Goal: Complete application form: Complete application form

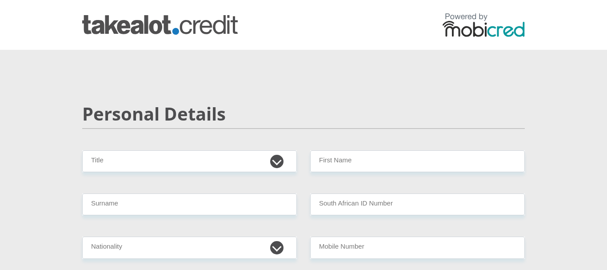
select select "Mrs"
click option "Mrs" at bounding box center [0, 0] width 0 height 0
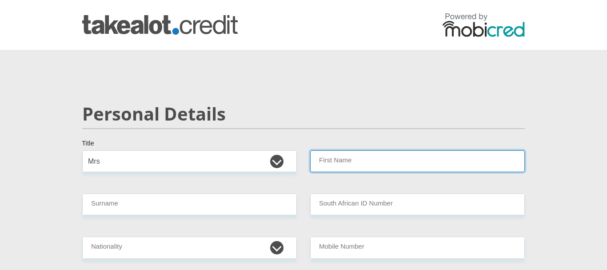
click at [339, 159] on input "First Name" at bounding box center [417, 161] width 215 height 22
type input "[PERSON_NAME]"
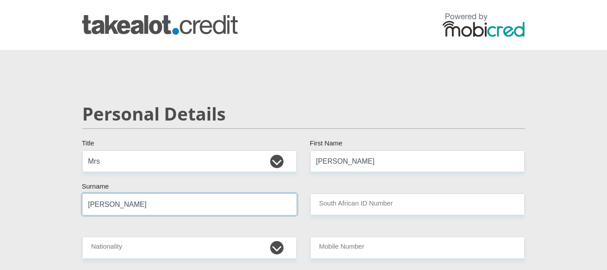
type input "[PERSON_NAME]"
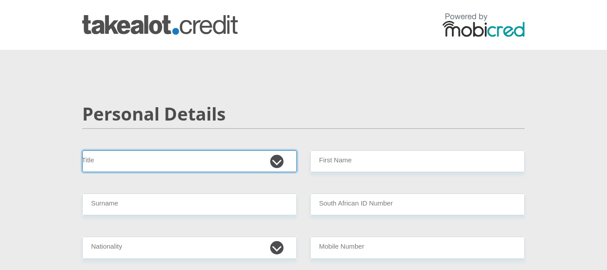
click at [82, 150] on select "Mr Ms Mrs Dr Other" at bounding box center [189, 161] width 215 height 22
select select "Mrs"
click option "Mrs" at bounding box center [0, 0] width 0 height 0
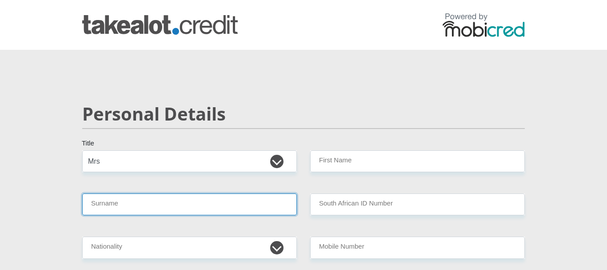
click at [140, 204] on input "Surname" at bounding box center [189, 204] width 215 height 22
type input "H"
type input "[PERSON_NAME]"
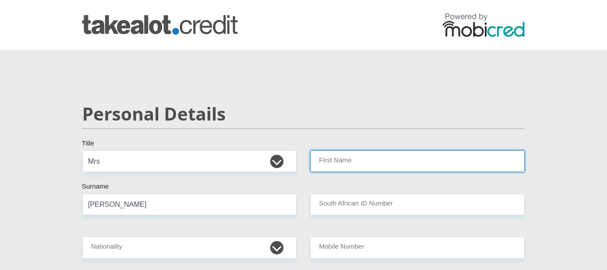
click at [336, 159] on input "First Name" at bounding box center [417, 161] width 215 height 22
type input "[PERSON_NAME]"
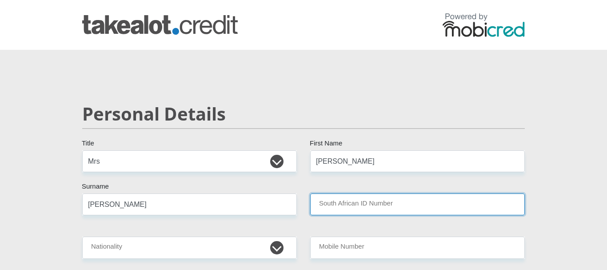
click at [349, 203] on input "South African ID Number" at bounding box center [417, 204] width 215 height 22
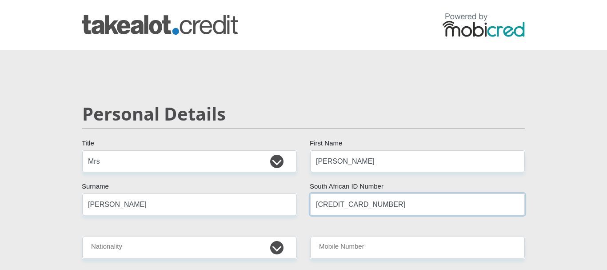
type input "6504210623083"
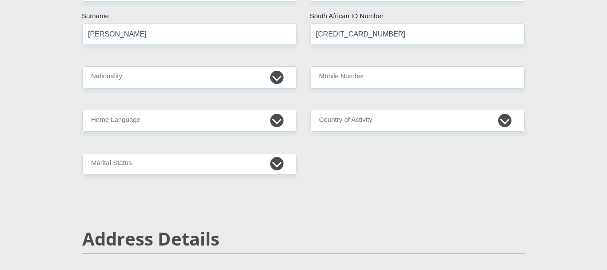
scroll to position [181, 0]
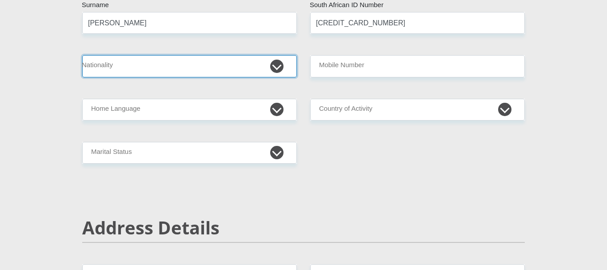
click at [82, 55] on select "South Africa Afghanistan Aland Islands Albania Algeria America Samoa American V…" at bounding box center [189, 66] width 215 height 22
select select "ZAF"
click option "[GEOGRAPHIC_DATA]" at bounding box center [0, 0] width 0 height 0
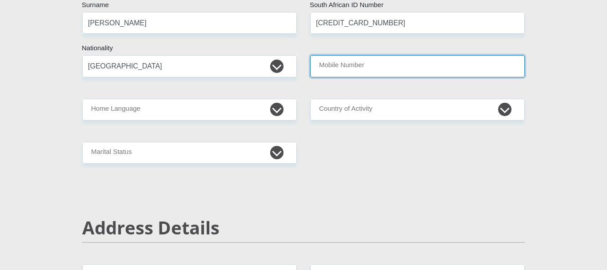
click at [344, 65] on input "Mobile Number" at bounding box center [417, 66] width 215 height 22
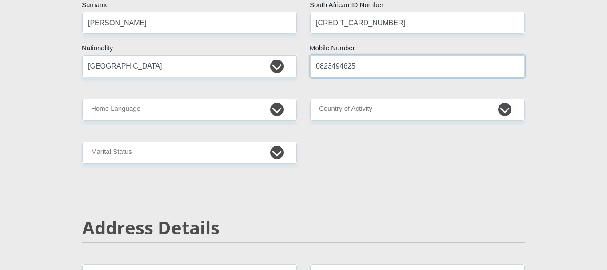
type input "0823494625"
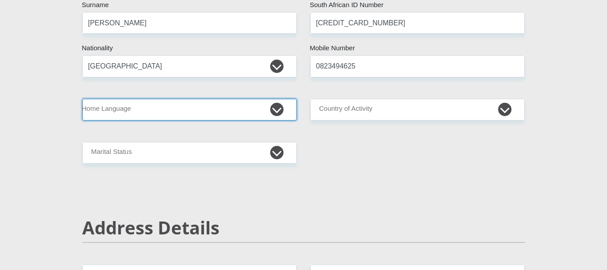
click at [82, 99] on select "Afrikaans English Sepedi South Ndebele Southern Sotho Swati Tsonga Tswana Venda…" at bounding box center [189, 110] width 215 height 22
select select "eng"
click option "English" at bounding box center [0, 0] width 0 height 0
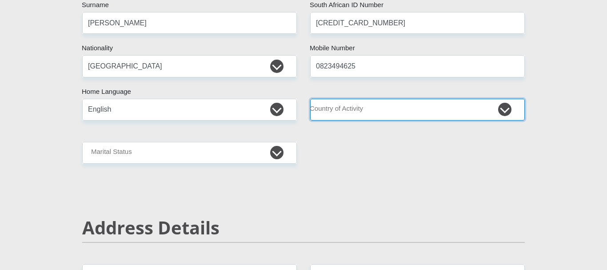
click at [310, 99] on select "South Africa Afghanistan Aland Islands Albania Algeria America Samoa American V…" at bounding box center [417, 110] width 215 height 22
select select "ZAF"
click option "[GEOGRAPHIC_DATA]" at bounding box center [0, 0] width 0 height 0
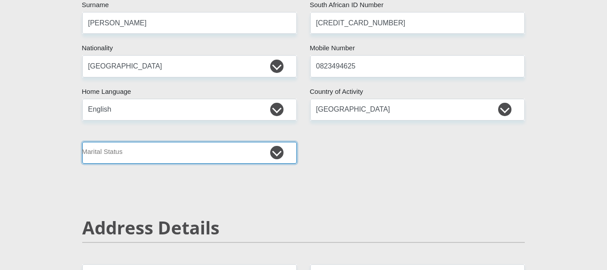
click at [82, 142] on select "Married ANC Single Divorced Widowed Married COP or Customary Law" at bounding box center [189, 153] width 215 height 22
select select "1"
click option "Married ANC" at bounding box center [0, 0] width 0 height 0
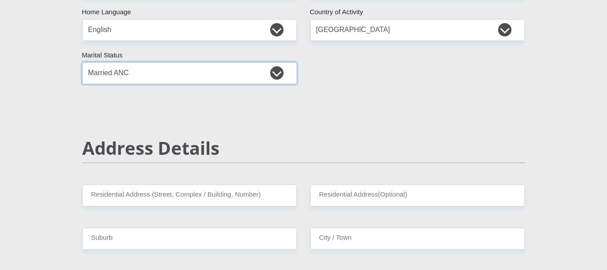
scroll to position [363, 0]
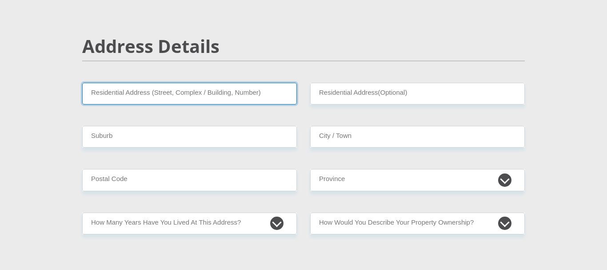
click at [158, 87] on input "Residential Address (Street, Complex / Building, Number)" at bounding box center [189, 94] width 215 height 22
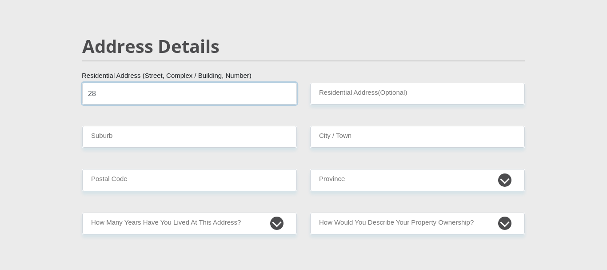
type input "28 Illinois Street"
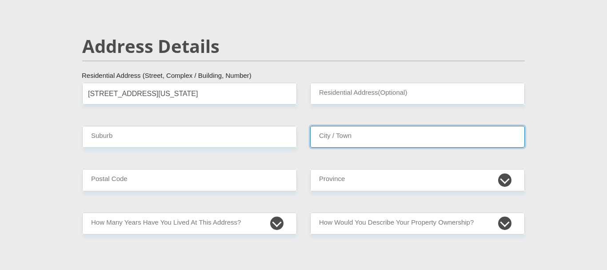
type input "Stellenridge"
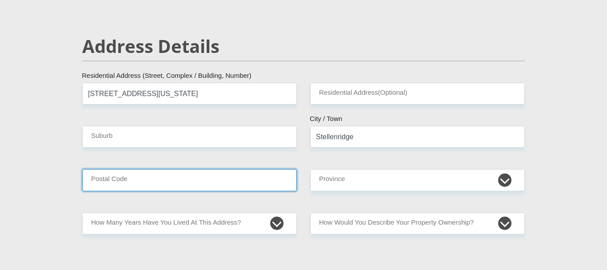
type input "7530"
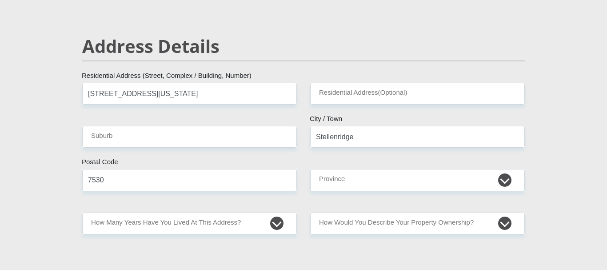
type input "deanf@seaharvest.co.za"
type input "Dean"
type input "[PERSON_NAME]"
type input "0832587037"
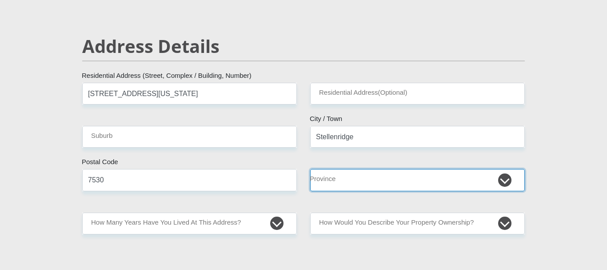
click at [310, 169] on select "Eastern Cape Free State Gauteng KwaZulu-Natal Limpopo Mpumalanga Northern Cape …" at bounding box center [417, 180] width 215 height 22
select select "Western Cape"
click option "Western Cape" at bounding box center [0, 0] width 0 height 0
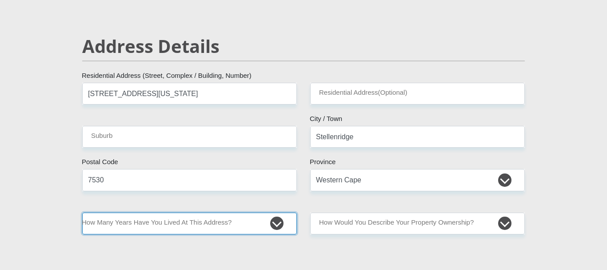
click at [82, 212] on select "less than 1 year 1-3 years 3-5 years 5+ years" at bounding box center [189, 223] width 215 height 22
select select "5"
click option "5+ years" at bounding box center [0, 0] width 0 height 0
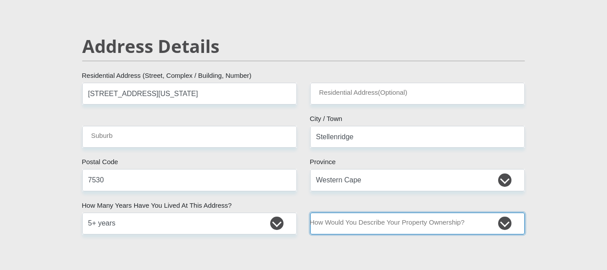
click at [310, 212] on select "Owned Rented Family Owned Company Dwelling" at bounding box center [417, 223] width 215 height 22
select select "Owned"
click option "Owned" at bounding box center [0, 0] width 0 height 0
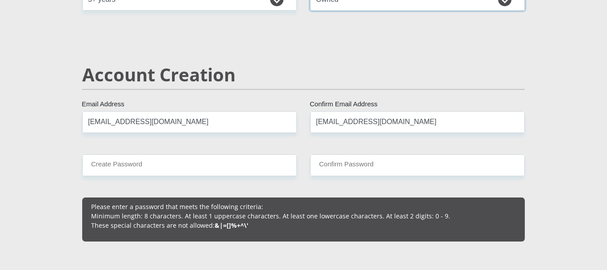
scroll to position [589, 0]
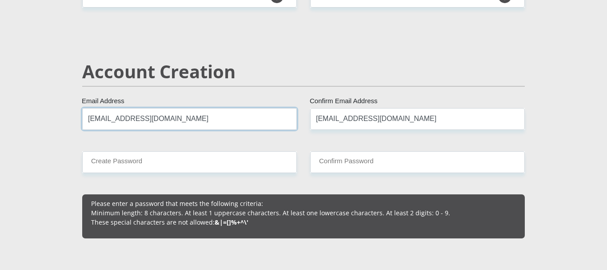
drag, startPoint x: 172, startPoint y: 117, endPoint x: 0, endPoint y: 111, distance: 172.1
click at [82, 109] on input "deanf@seaharvest.co.za" at bounding box center [189, 119] width 215 height 22
type input "battleaxewp@gmail.com"
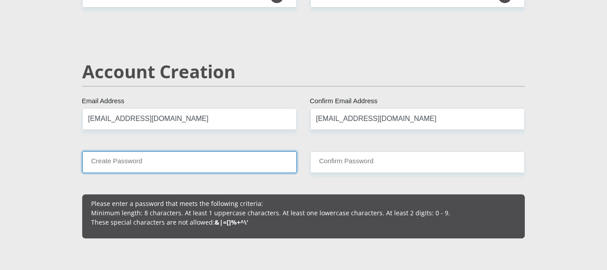
click at [124, 166] on input "Create Password" at bounding box center [189, 162] width 215 height 22
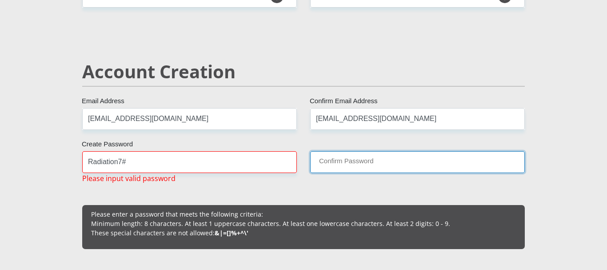
click at [336, 160] on input "Confirm Password" at bounding box center [417, 162] width 215 height 22
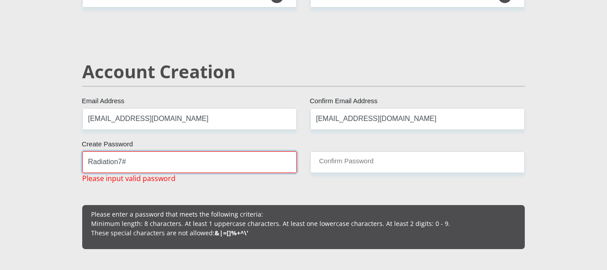
click at [138, 165] on input "Radiation7#" at bounding box center [189, 162] width 215 height 22
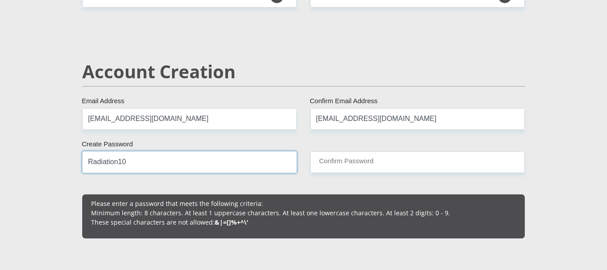
type input "Radiation10"
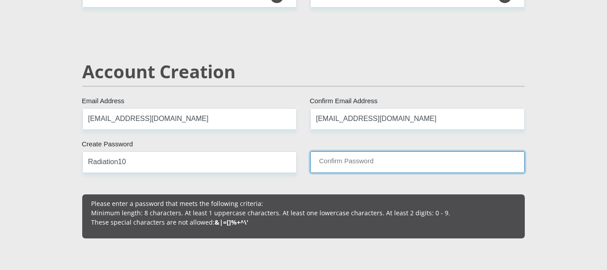
click at [350, 164] on input "Confirm Password" at bounding box center [417, 162] width 215 height 22
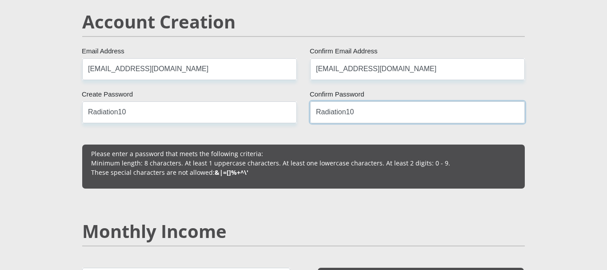
scroll to position [725, 0]
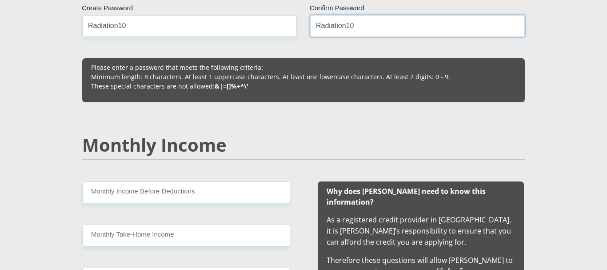
type input "Radiation10"
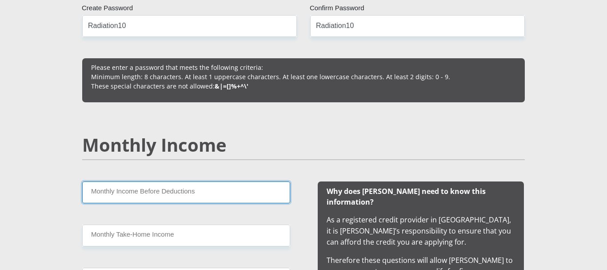
click at [221, 192] on input "Monthly Income Before Deductions" at bounding box center [186, 192] width 208 height 22
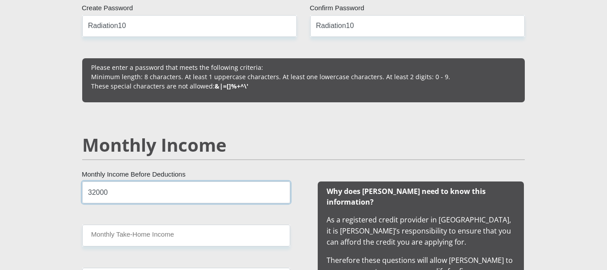
type input "32000"
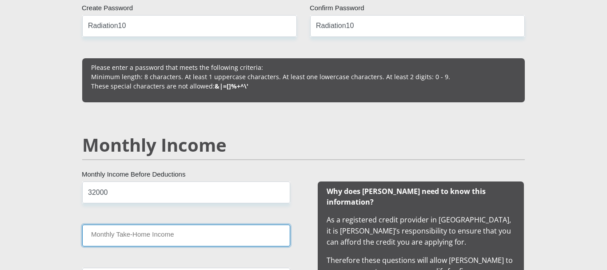
click at [194, 234] on input "Monthly Take-Home Income" at bounding box center [186, 235] width 208 height 22
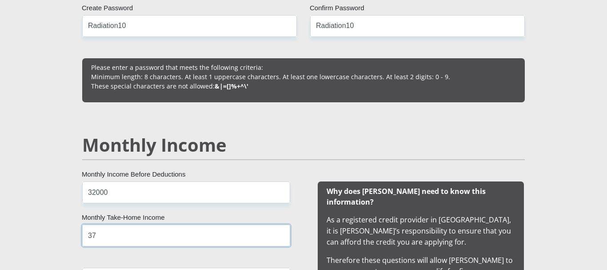
type input "3"
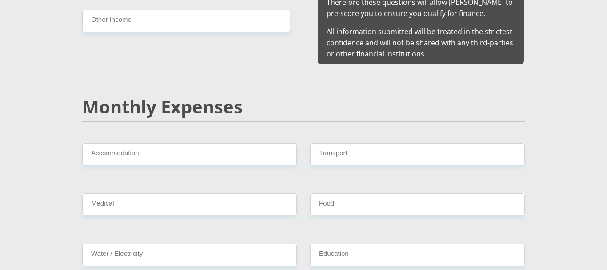
scroll to position [997, 0]
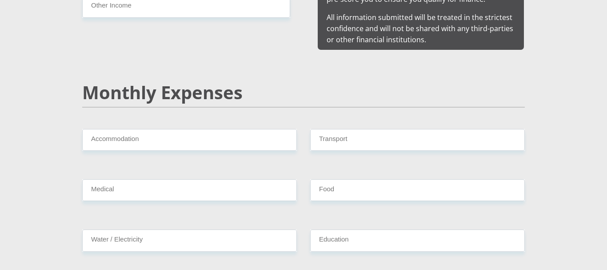
type input "27000"
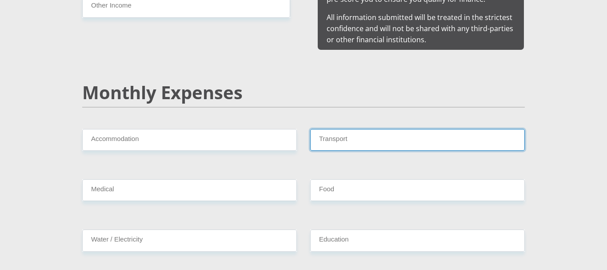
click at [344, 129] on input "Transport" at bounding box center [417, 140] width 215 height 22
type input "2000"
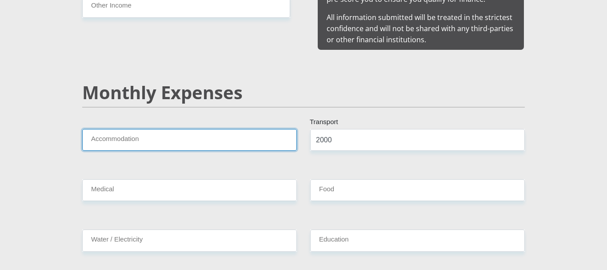
click at [222, 129] on input "Accommodation" at bounding box center [189, 140] width 215 height 22
type input "0"
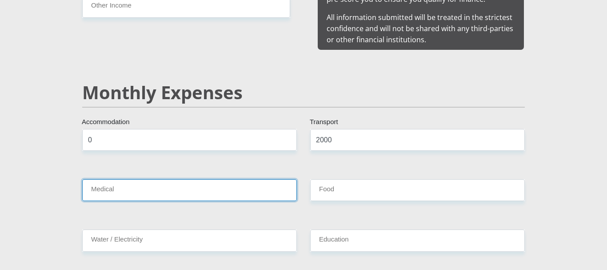
click at [197, 179] on input "Medical" at bounding box center [189, 190] width 215 height 22
type input "0"
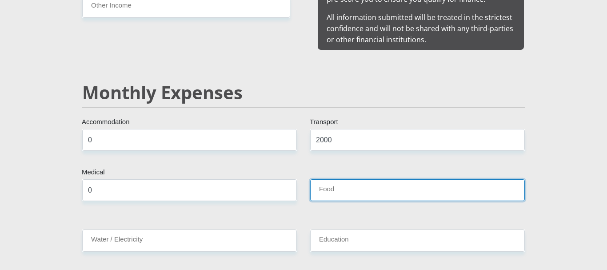
click at [359, 179] on input "Food" at bounding box center [417, 190] width 215 height 22
type input "5000"
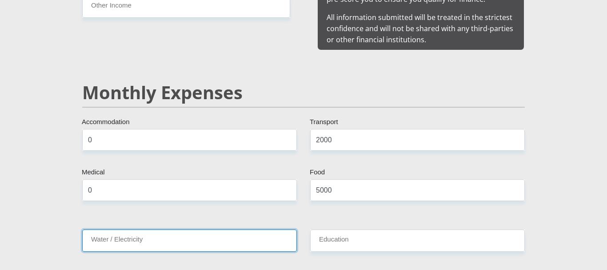
click at [207, 232] on input "Water / Electricity" at bounding box center [189, 240] width 215 height 22
type input "2000"
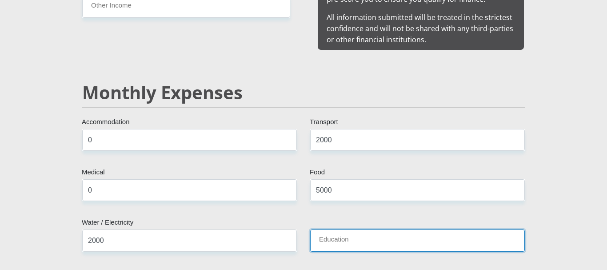
click at [355, 229] on input "Education" at bounding box center [417, 240] width 215 height 22
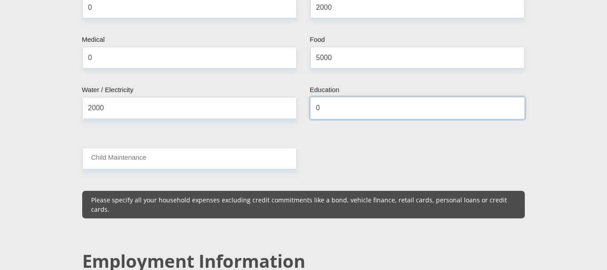
scroll to position [1133, 0]
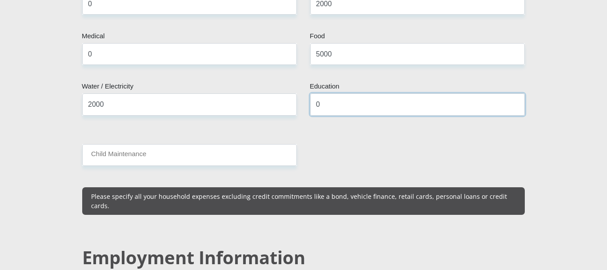
type input "0"
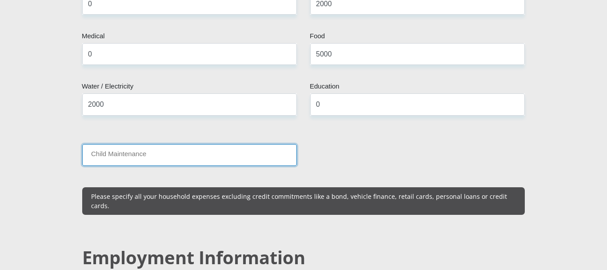
click at [142, 144] on input "Child Maintenance" at bounding box center [189, 155] width 215 height 22
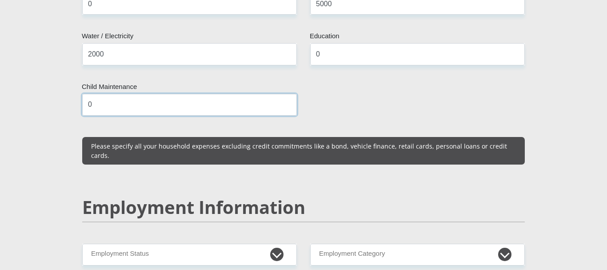
scroll to position [1315, 0]
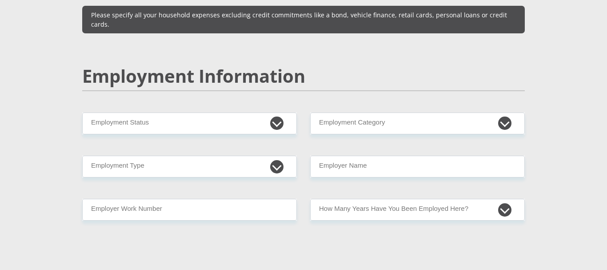
type input "0"
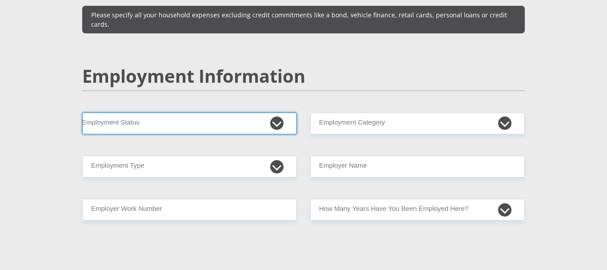
click at [82, 112] on select "Permanent/Full-time Part-time/Casual Contract Worker Self-Employed Housewife Re…" at bounding box center [189, 123] width 215 height 22
select select "1"
click option "Permanent/Full-time" at bounding box center [0, 0] width 0 height 0
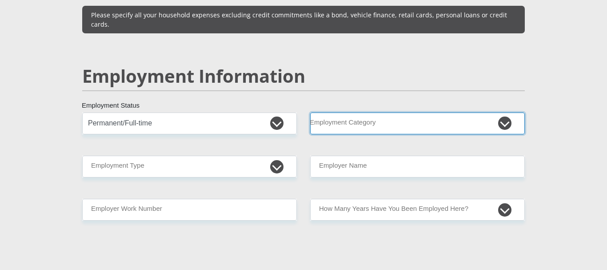
click at [310, 112] on select "AGRICULTURE ALCOHOL & TOBACCO CONSTRUCTION MATERIALS METALLURGY EQUIPMENT FOR R…" at bounding box center [417, 123] width 215 height 22
select select "76"
click option "ACCOUNTANTS" at bounding box center [0, 0] width 0 height 0
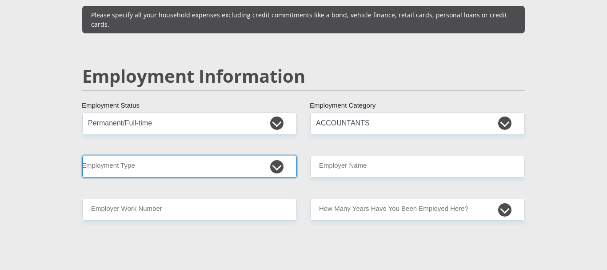
click at [82, 156] on select "College/Lecturer Craft Seller Creative Driver Executive Farmer Forces - Non Com…" at bounding box center [189, 167] width 215 height 22
click at [151, 156] on select "College/Lecturer Craft Seller Creative Driver Executive Farmer Forces - Non Com…" at bounding box center [189, 167] width 215 height 22
click at [82, 156] on select "College/Lecturer Craft Seller Creative Driver Executive Farmer Forces - Non Com…" at bounding box center [189, 167] width 215 height 22
select select "Creative"
click option "Creative" at bounding box center [0, 0] width 0 height 0
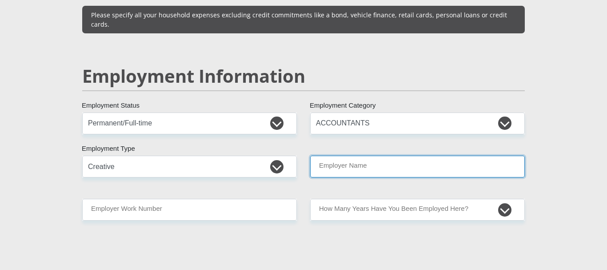
click at [357, 156] on input "Employer Name" at bounding box center [417, 167] width 215 height 22
type input "OroAfrica"
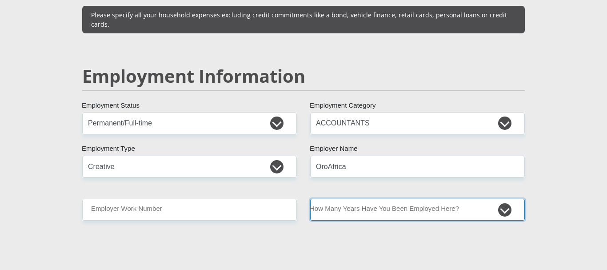
click at [310, 199] on select "less than 1 year 1-3 years 3-5 years 5+ years" at bounding box center [417, 210] width 215 height 22
select select "24"
click option "1-3 years" at bounding box center [0, 0] width 0 height 0
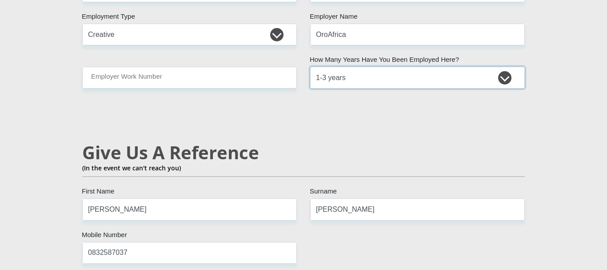
scroll to position [1451, 0]
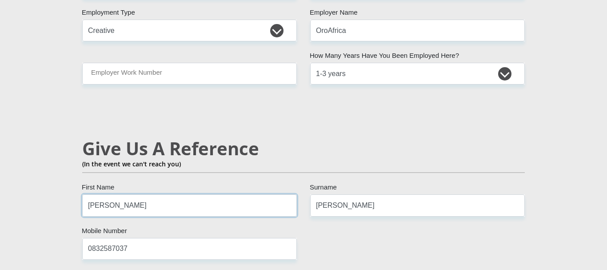
drag, startPoint x: 119, startPoint y: 186, endPoint x: 19, endPoint y: 175, distance: 100.7
click at [82, 194] on input "Dean" at bounding box center [189, 205] width 215 height 22
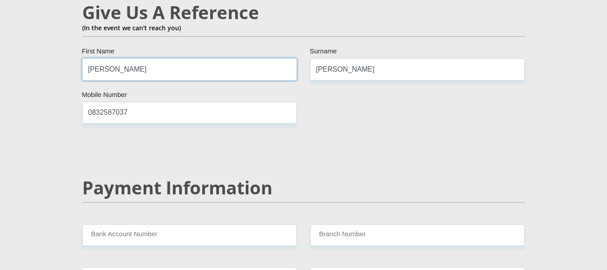
scroll to position [1632, 0]
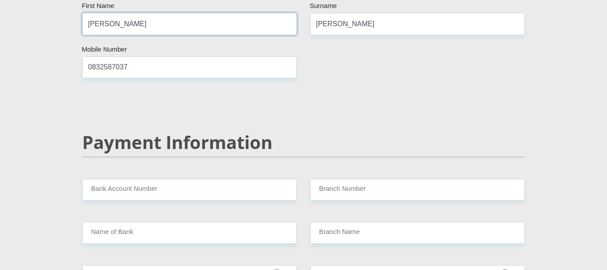
type input "Samantha"
drag, startPoint x: 135, startPoint y: 46, endPoint x: 0, endPoint y: 41, distance: 135.2
click at [82, 56] on input "0832587037" at bounding box center [189, 67] width 215 height 22
type input "0847072220"
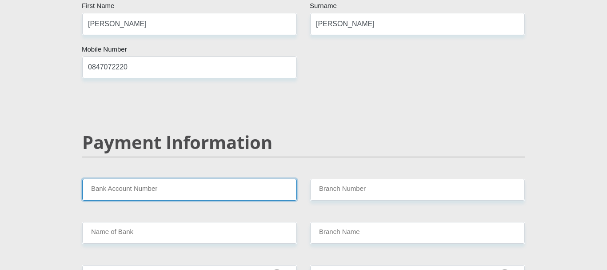
click at [125, 179] on input "Bank Account Number" at bounding box center [189, 190] width 215 height 22
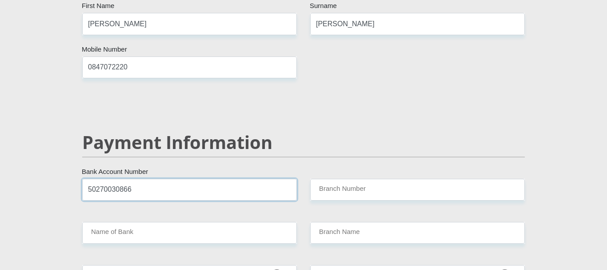
type input "50270030866"
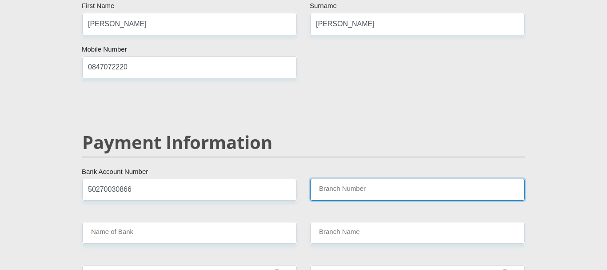
click at [349, 179] on input "Branch Number" at bounding box center [417, 190] width 215 height 22
type input "1"
type input "250655"
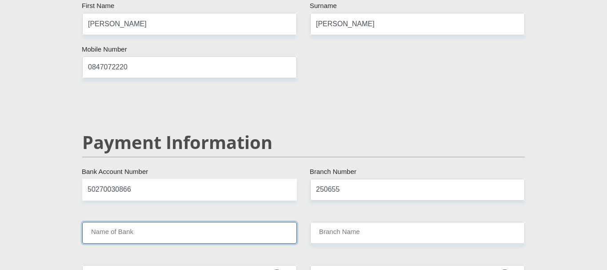
click at [212, 222] on input "Name of Bank" at bounding box center [189, 233] width 215 height 22
type input "FIRSTRAND BANK"
type input "BRANCH 560"
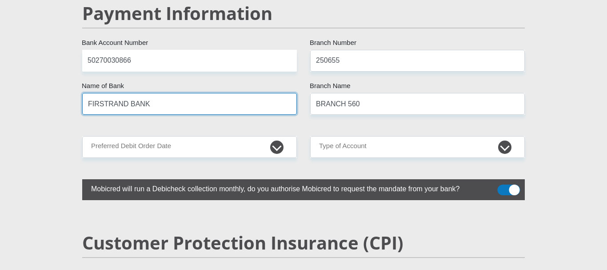
scroll to position [1768, 0]
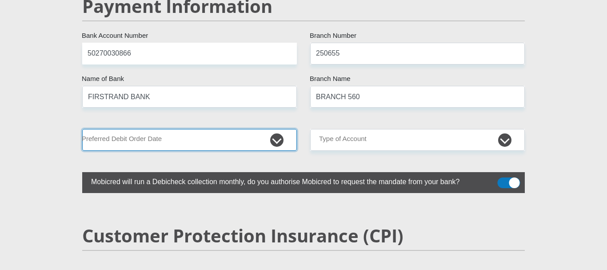
click at [82, 129] on select "1st 2nd 3rd 4th 5th 7th 18th 19th 20th 21st 22nd 23rd 24th 25th 26th 27th 28th …" at bounding box center [189, 140] width 215 height 22
select select "27"
click option "27th" at bounding box center [0, 0] width 0 height 0
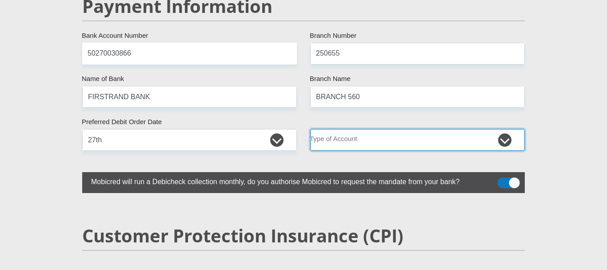
click at [310, 129] on select "Cheque Savings" at bounding box center [417, 140] width 215 height 22
select select "CUR"
click option "Cheque" at bounding box center [0, 0] width 0 height 0
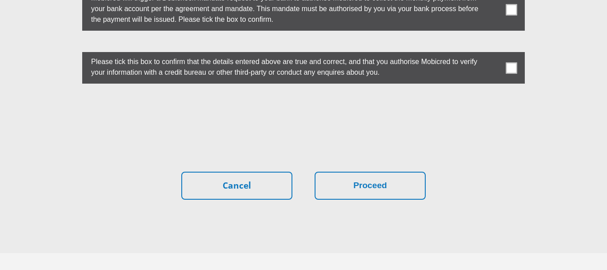
scroll to position [2559, 0]
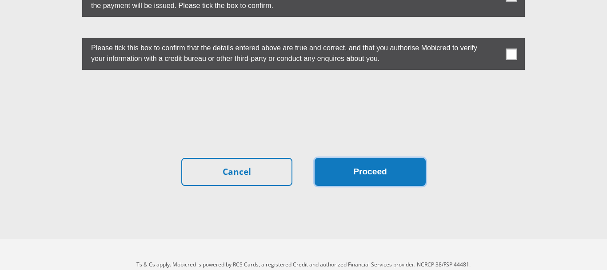
click at [380, 158] on button "Proceed" at bounding box center [370, 172] width 111 height 28
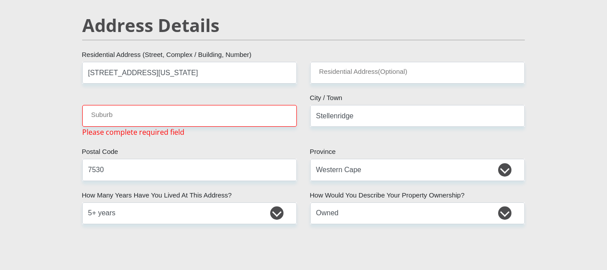
scroll to position [377, 0]
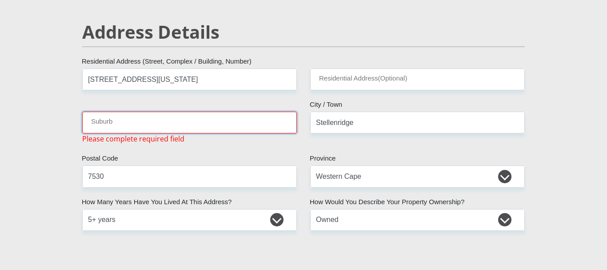
click at [115, 118] on input "Suburb" at bounding box center [189, 123] width 215 height 22
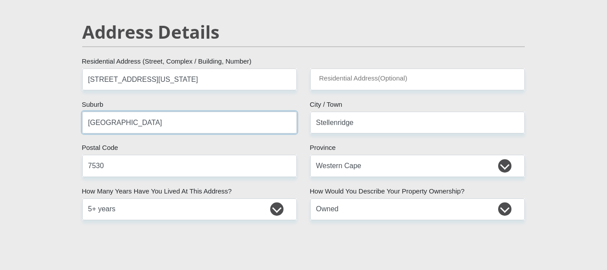
type input "Bellville"
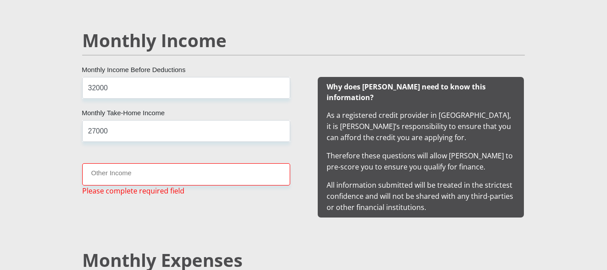
scroll to position [830, 0]
click at [184, 172] on input "Other Income" at bounding box center [186, 174] width 208 height 22
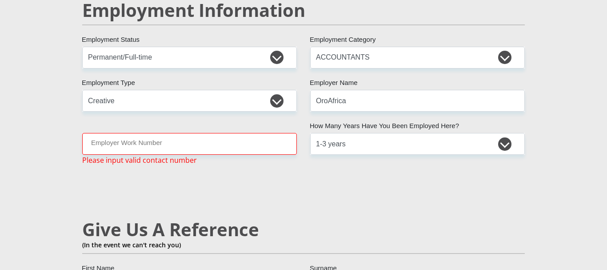
scroll to position [1374, 0]
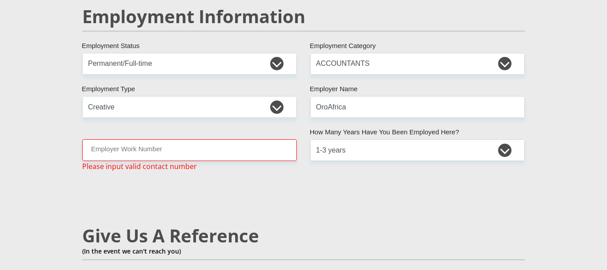
type input "0"
click at [182, 139] on input "Employer Work Number" at bounding box center [189, 150] width 215 height 22
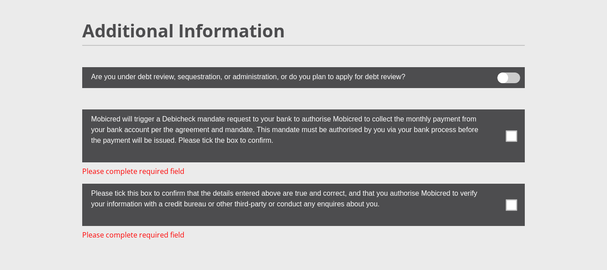
scroll to position [2417, 0]
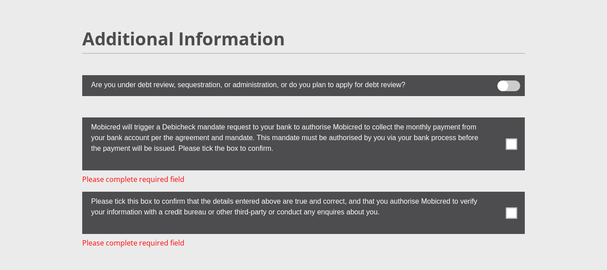
type input "0214809860"
drag, startPoint x: 510, startPoint y: 127, endPoint x: 517, endPoint y: 129, distance: 7.2
click at [510, 138] on span at bounding box center [511, 143] width 11 height 11
click at [494, 120] on input "checkbox" at bounding box center [494, 120] width 0 height 0
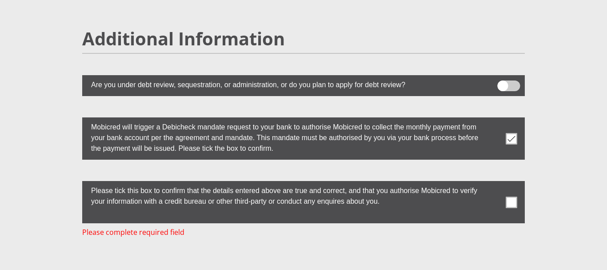
drag, startPoint x: 510, startPoint y: 182, endPoint x: 525, endPoint y: 233, distance: 53.6
click at [511, 196] on span at bounding box center [511, 201] width 11 height 11
click at [494, 183] on input "checkbox" at bounding box center [494, 183] width 0 height 0
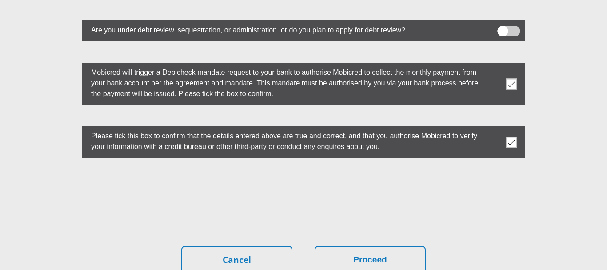
scroll to position [2559, 0]
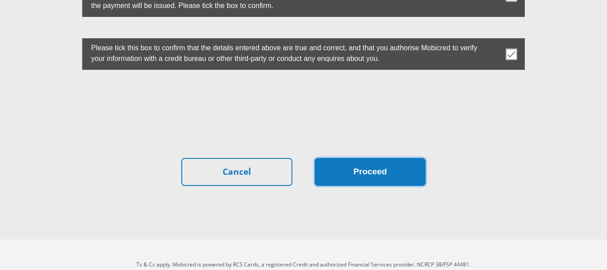
click at [370, 158] on button "Proceed" at bounding box center [370, 172] width 111 height 28
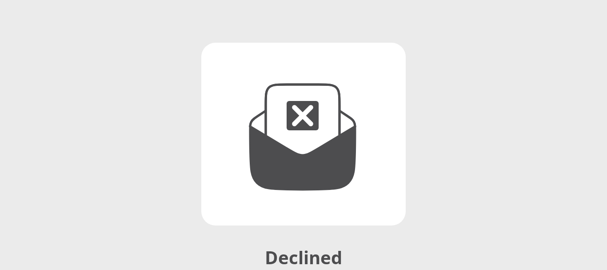
scroll to position [136, 0]
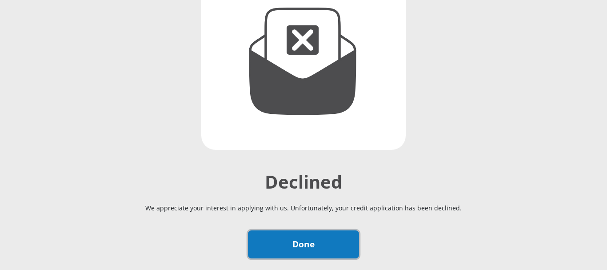
click at [309, 237] on link "Done" at bounding box center [303, 244] width 111 height 28
